Goal: Task Accomplishment & Management: Use online tool/utility

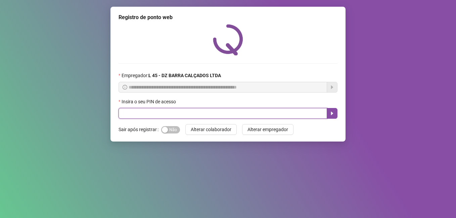
click at [214, 115] on input "text" at bounding box center [222, 113] width 208 height 11
type input "*****"
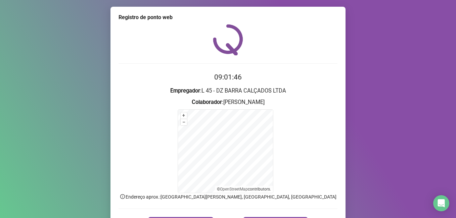
scroll to position [42, 0]
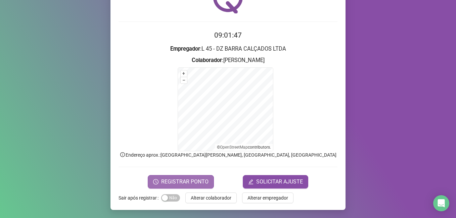
click at [182, 183] on span "REGISTRAR PONTO" at bounding box center [184, 182] width 47 height 8
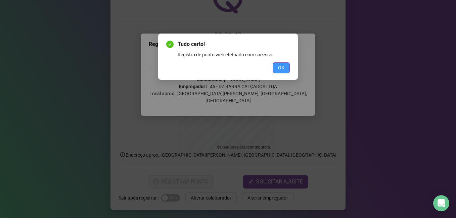
click at [285, 66] on button "OK" at bounding box center [281, 67] width 17 height 11
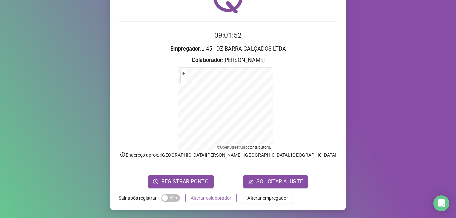
click at [206, 198] on span "Alterar colaborador" at bounding box center [211, 197] width 41 height 7
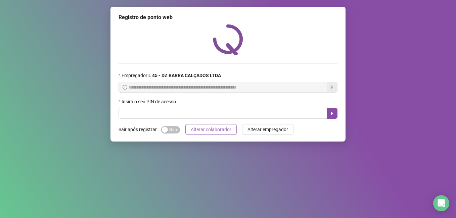
scroll to position [0, 0]
click at [193, 111] on input "text" at bounding box center [222, 113] width 208 height 11
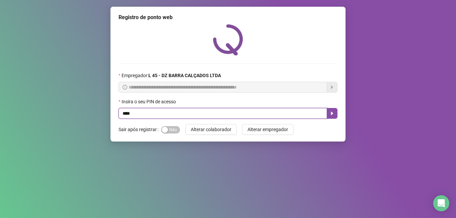
type input "*****"
click at [330, 115] on icon "caret-right" at bounding box center [331, 113] width 5 height 5
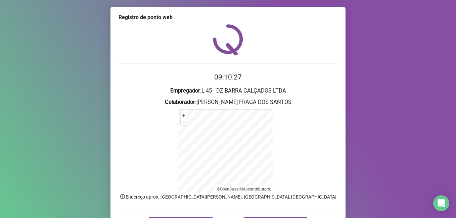
scroll to position [42, 0]
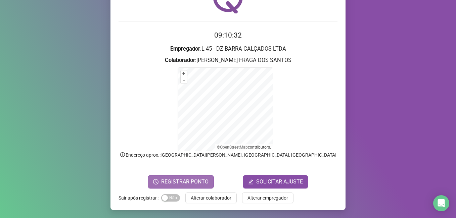
click at [176, 184] on span "REGISTRAR PONTO" at bounding box center [184, 182] width 47 height 8
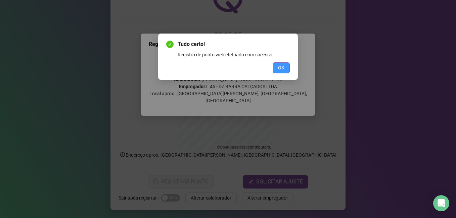
click at [284, 69] on button "OK" at bounding box center [281, 67] width 17 height 11
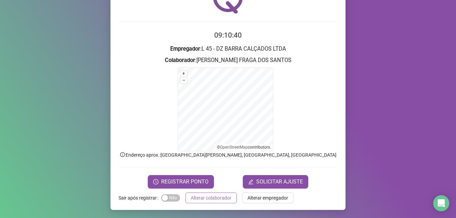
click at [206, 199] on span "Alterar colaborador" at bounding box center [211, 197] width 41 height 7
